Goal: Find specific page/section: Find specific page/section

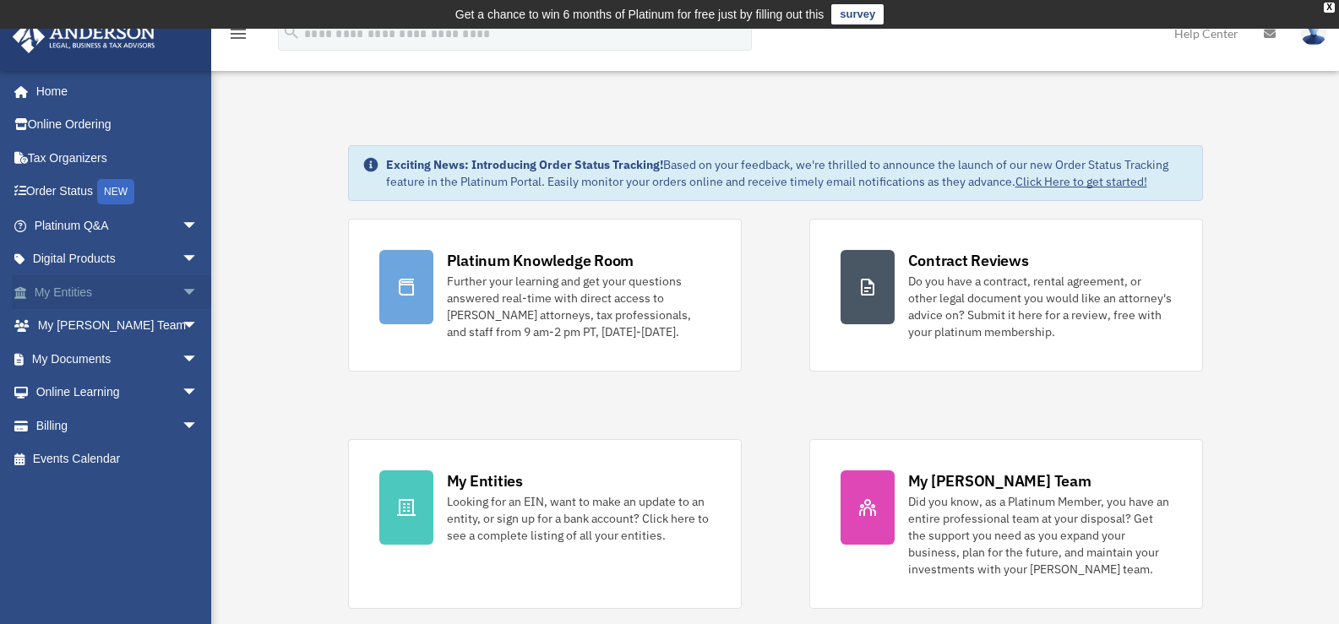
click at [117, 297] on link "My Entities arrow_drop_down" at bounding box center [118, 292] width 212 height 34
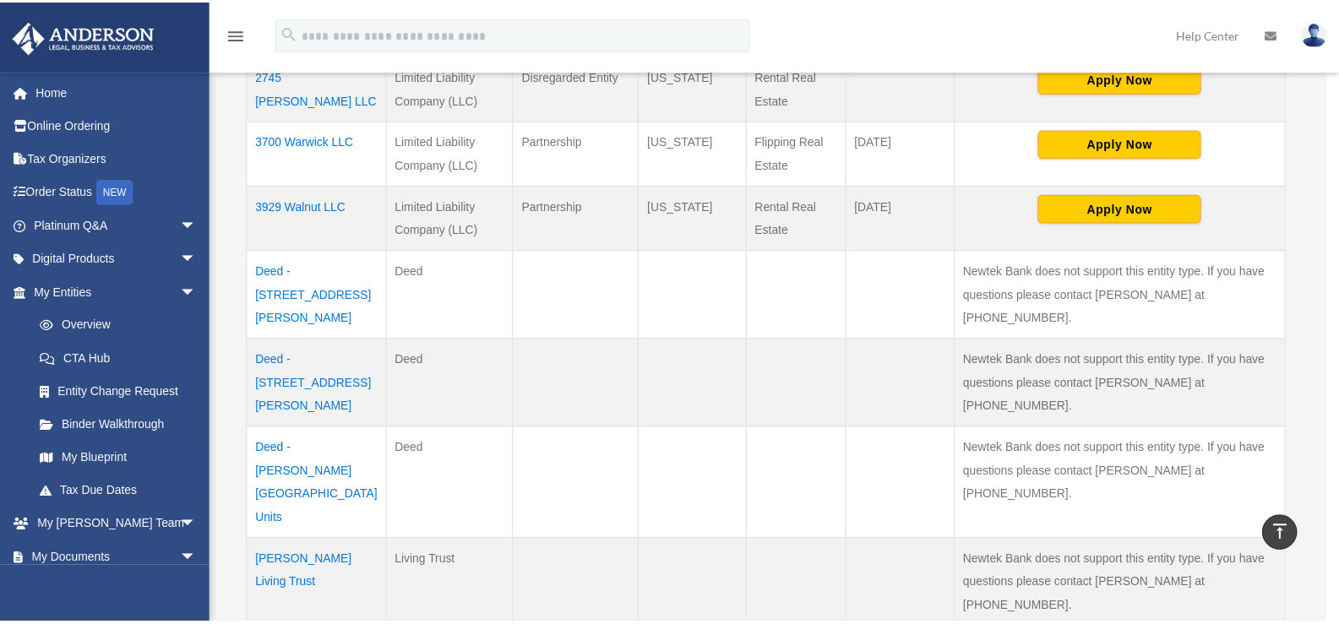
scroll to position [429, 0]
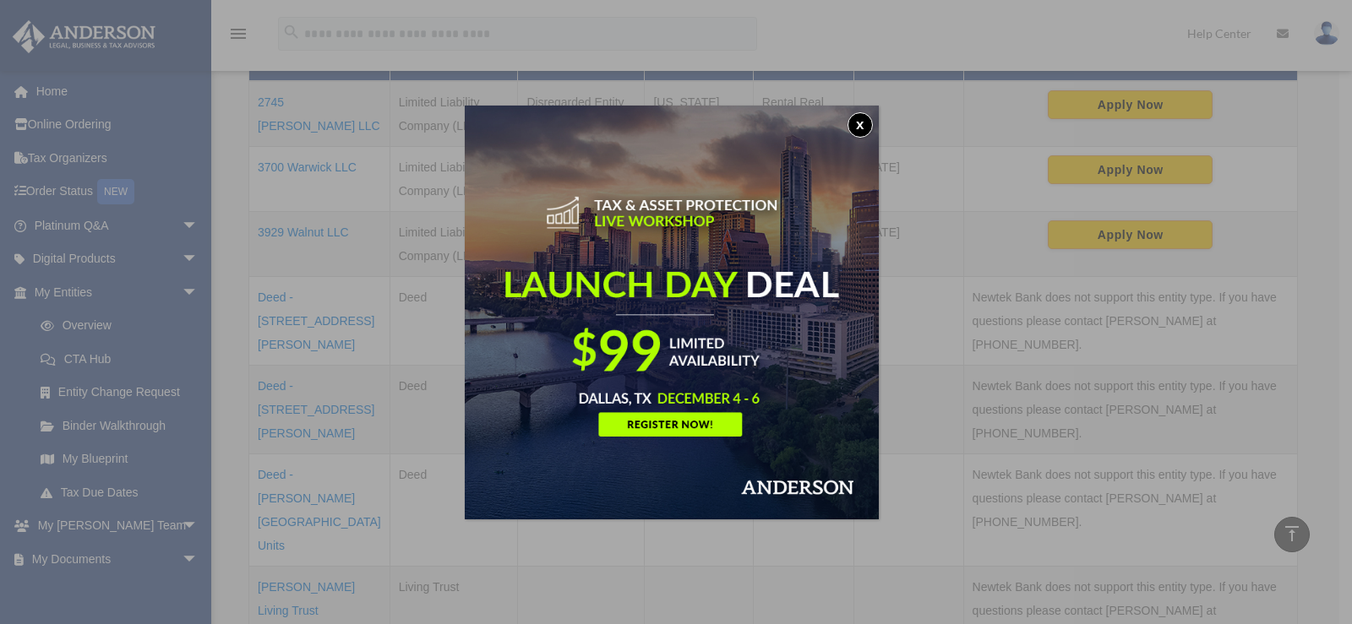
click at [864, 117] on button "x" at bounding box center [859, 124] width 25 height 25
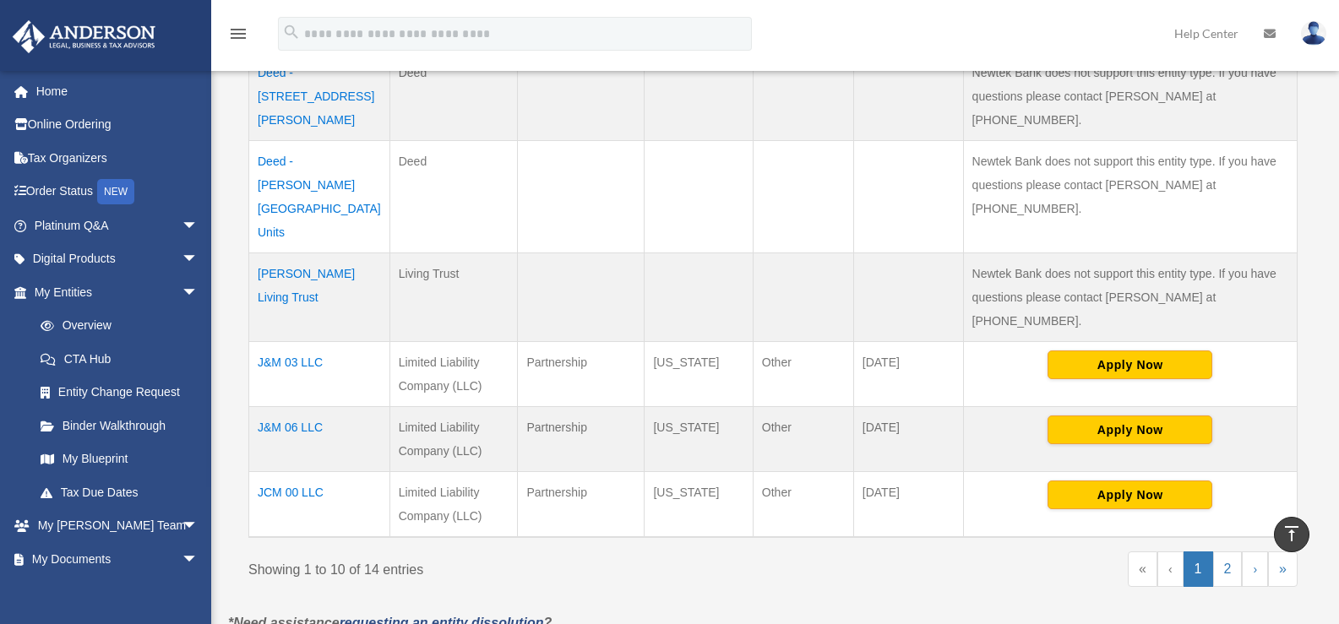
scroll to position [767, 0]
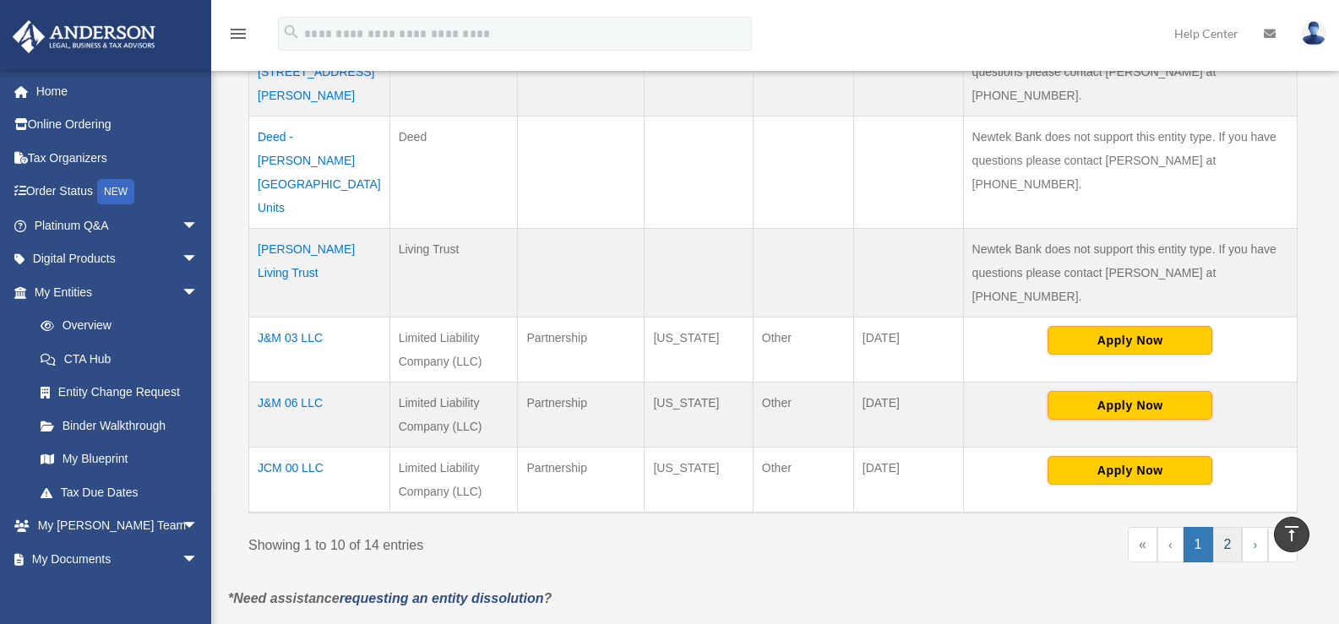
click at [1225, 527] on link "2" at bounding box center [1228, 544] width 30 height 35
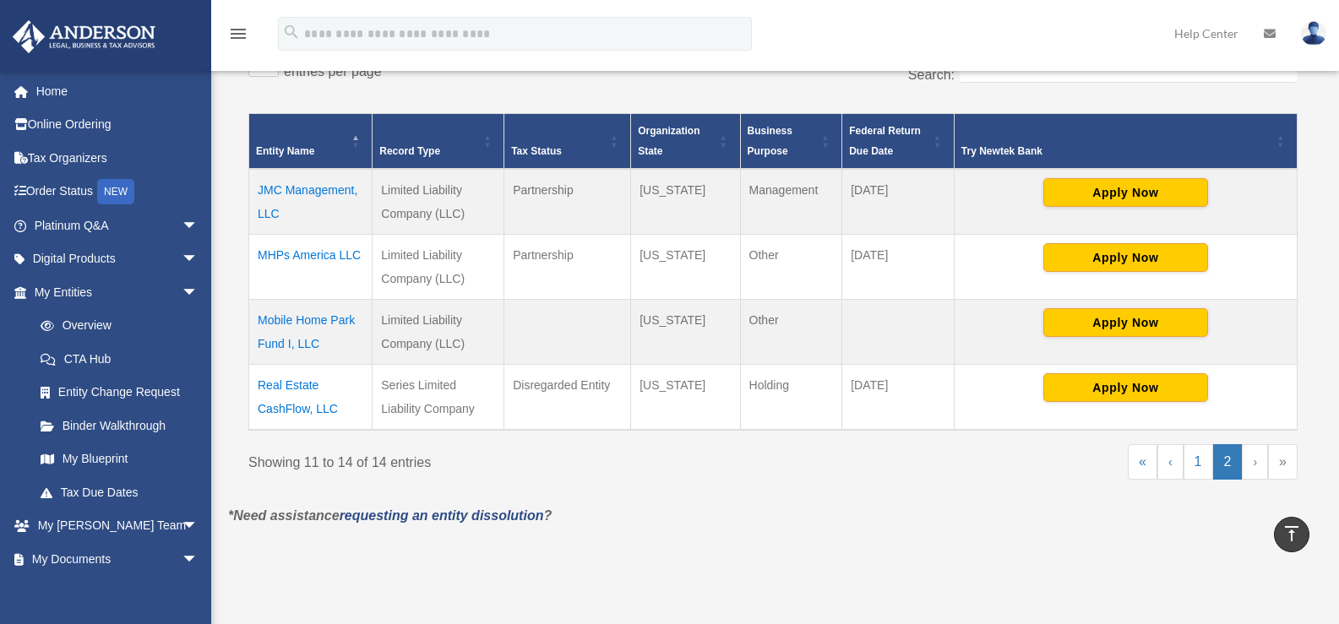
scroll to position [322, 0]
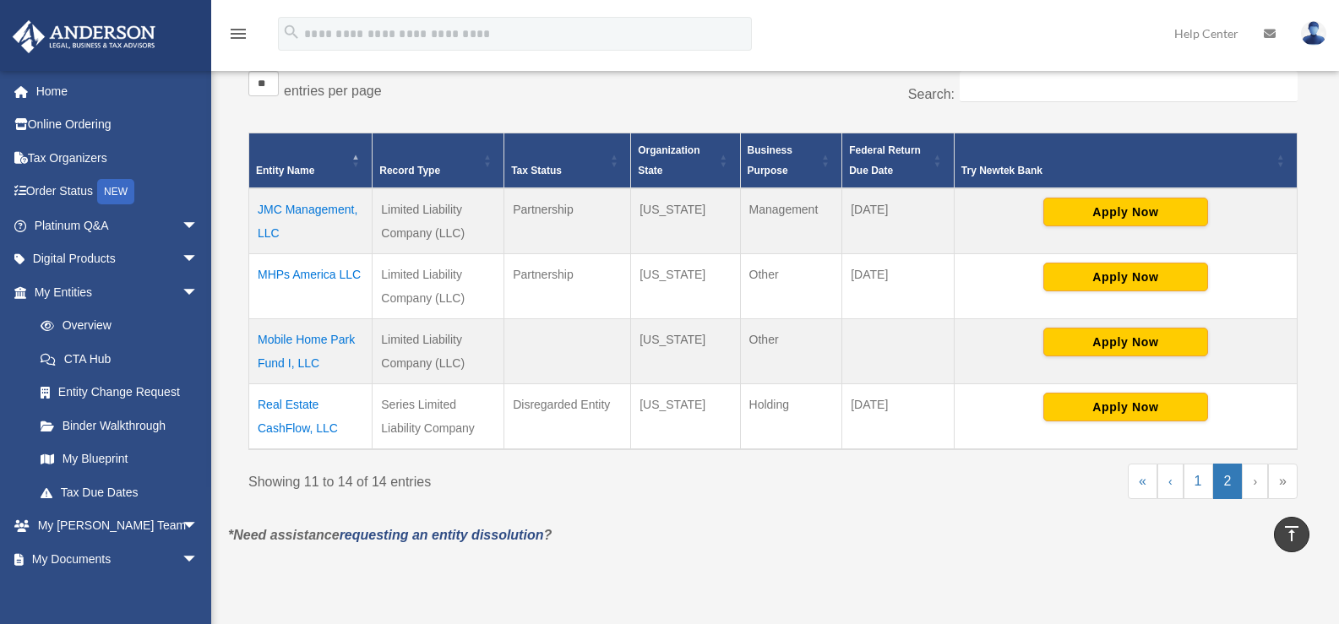
click at [1258, 483] on link "›" at bounding box center [1255, 481] width 26 height 35
click at [1169, 481] on link "‹" at bounding box center [1171, 481] width 26 height 35
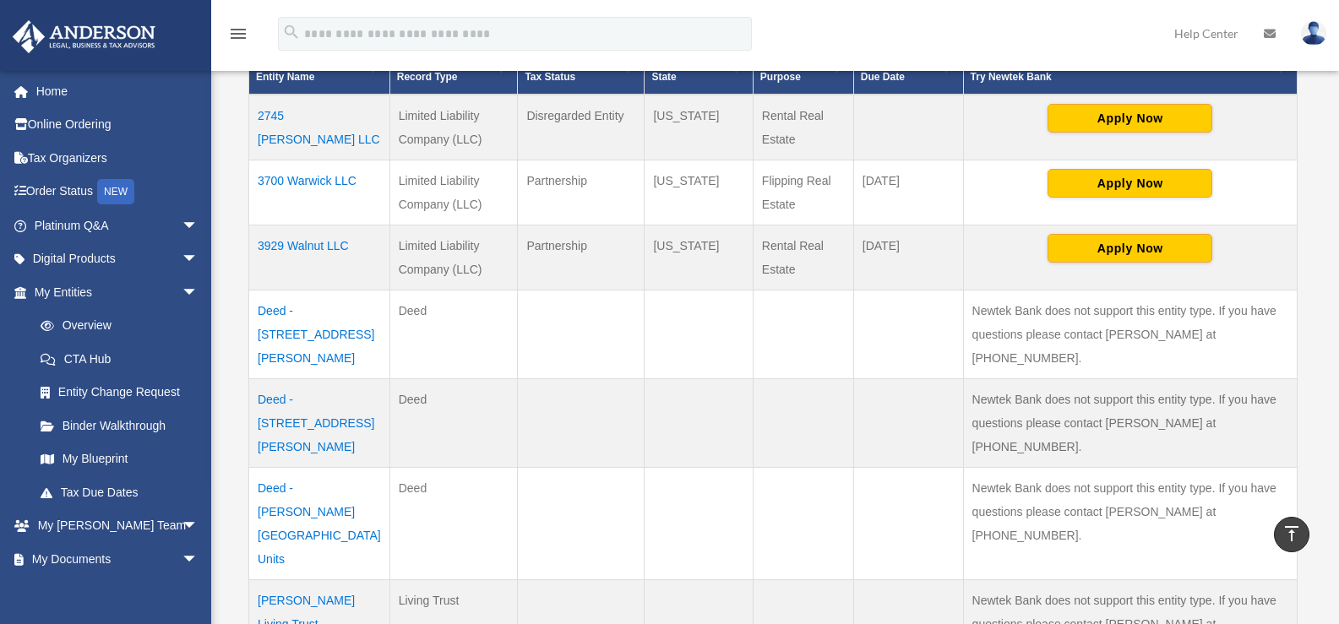
scroll to position [375, 0]
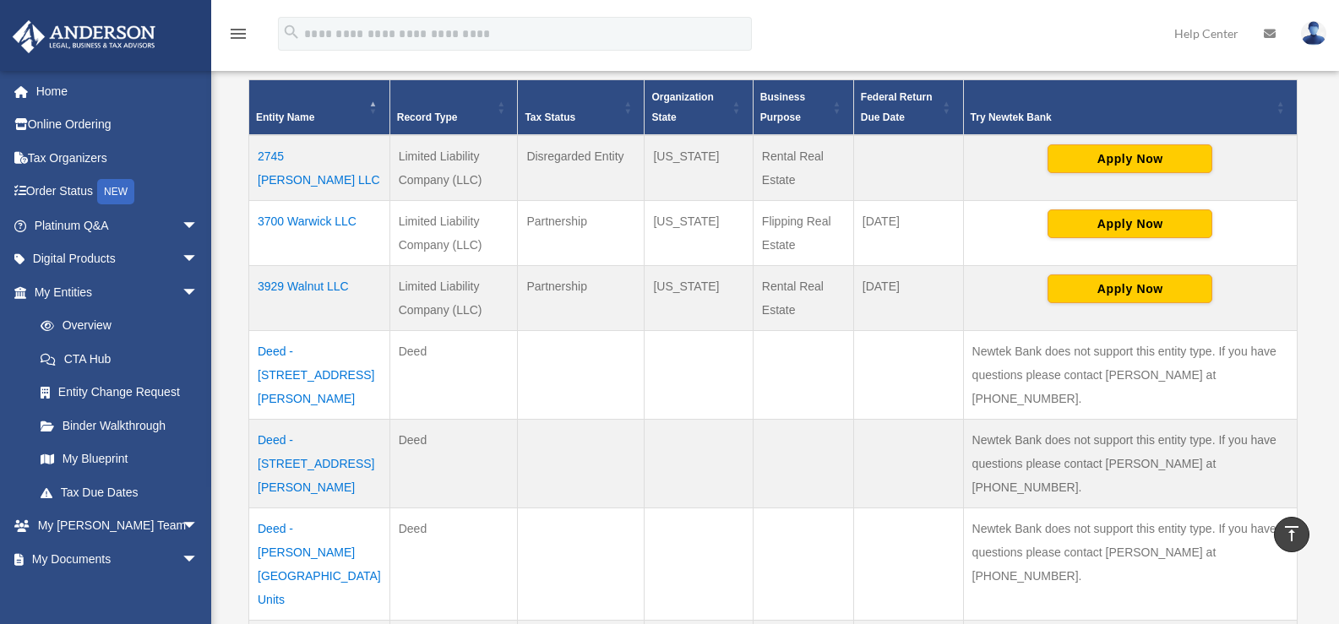
click at [315, 218] on td "3700 Warwick LLC" at bounding box center [319, 233] width 141 height 65
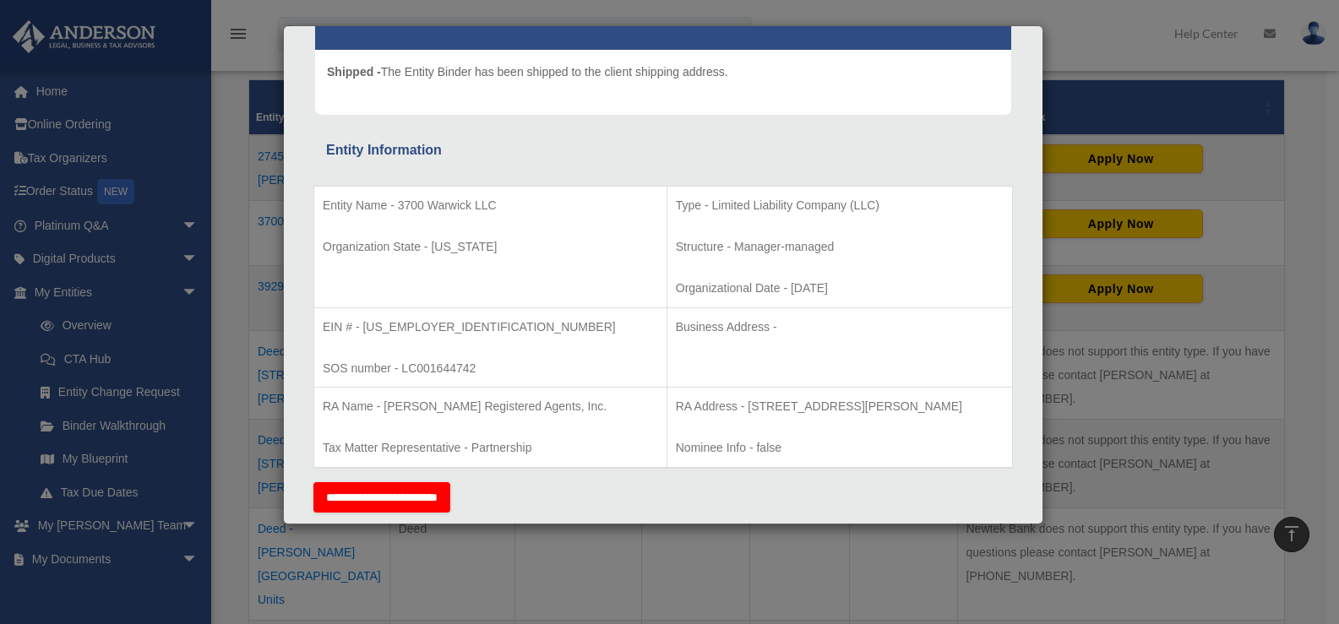
scroll to position [169, 0]
